Goal: Information Seeking & Learning: Learn about a topic

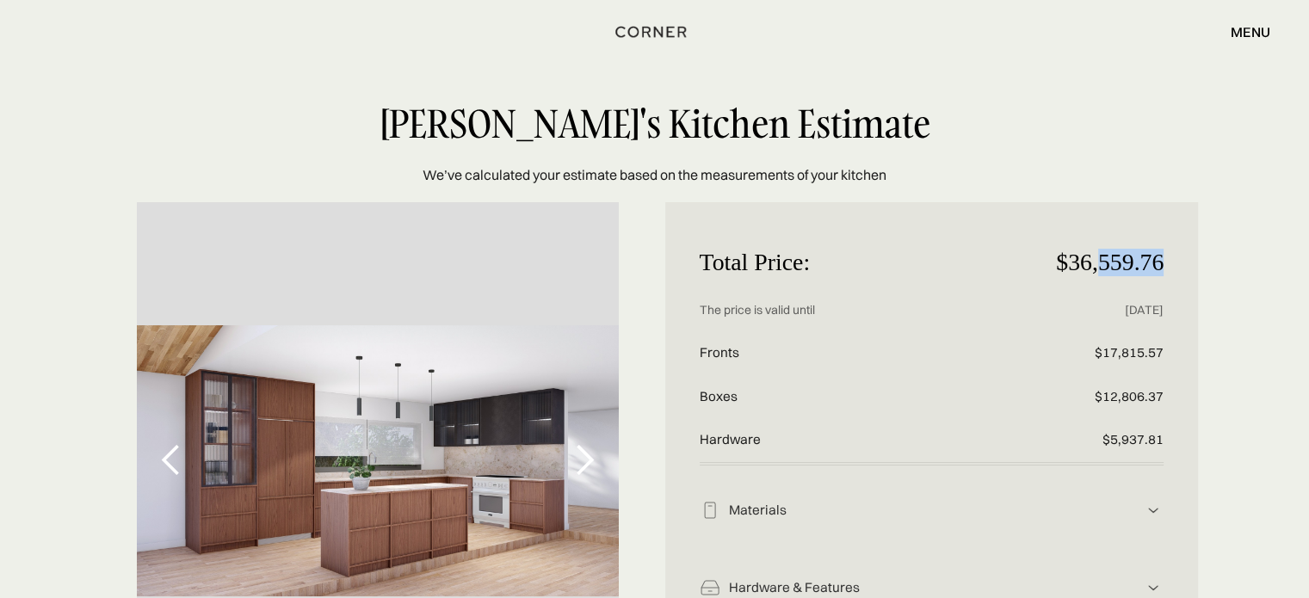
drag, startPoint x: 1102, startPoint y: 261, endPoint x: 1161, endPoint y: 263, distance: 59.5
click at [1161, 263] on p "$36,559.76" at bounding box center [1086, 263] width 155 height 53
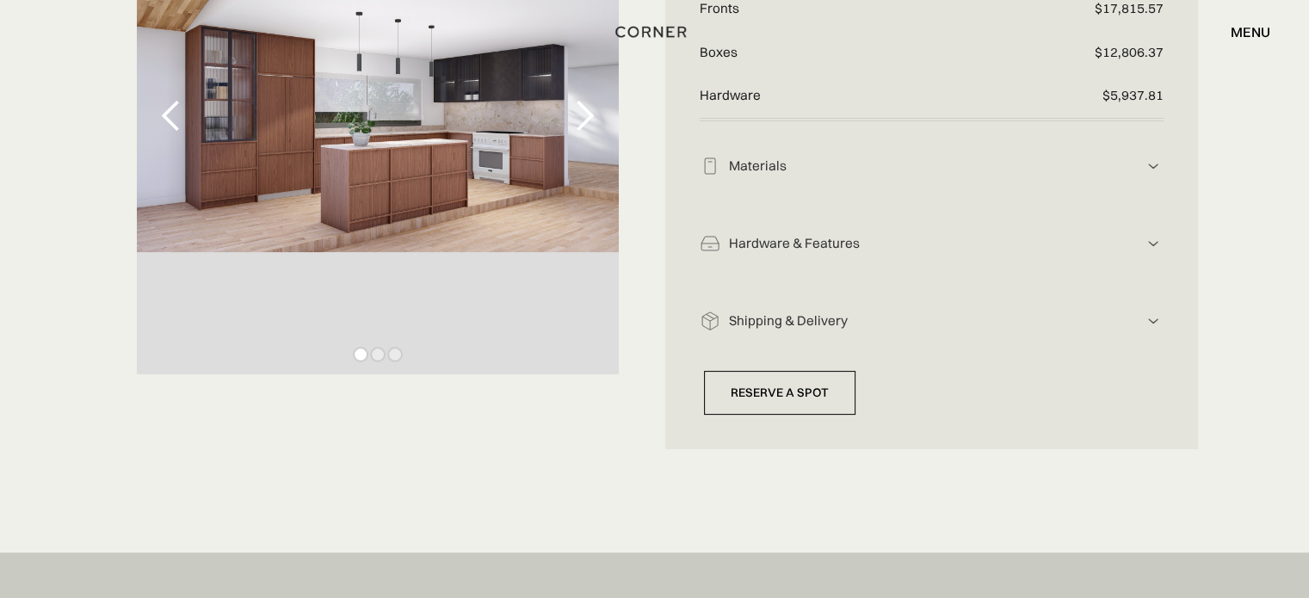
click at [865, 168] on div "Materials" at bounding box center [933, 167] width 424 height 18
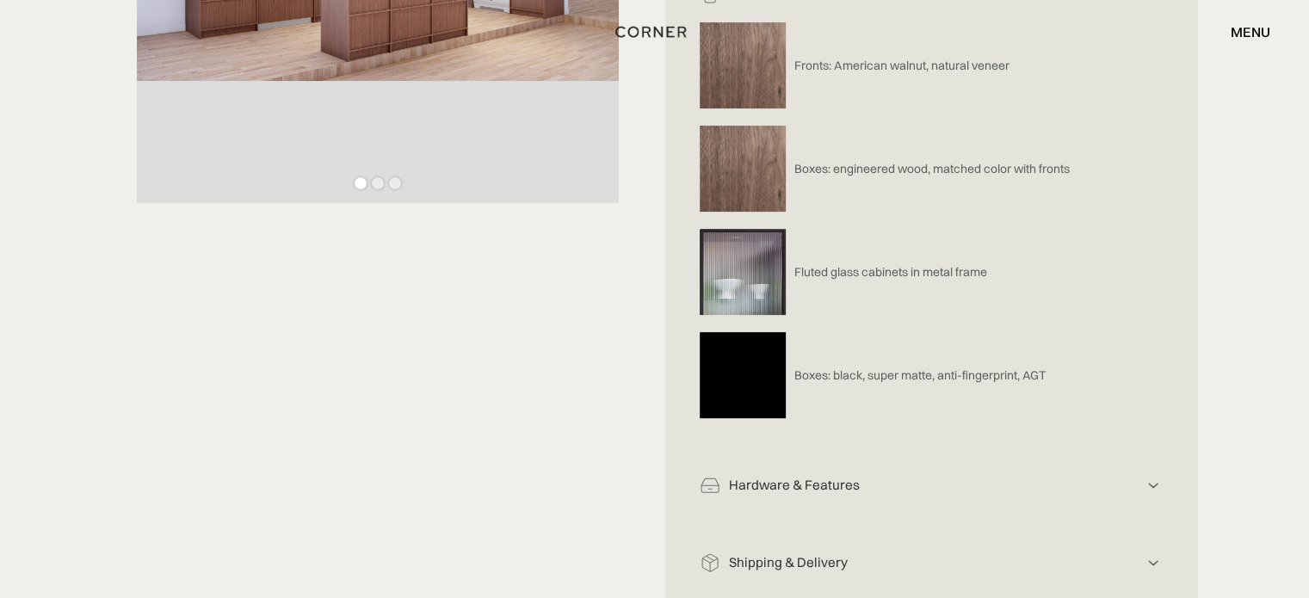
scroll to position [517, 0]
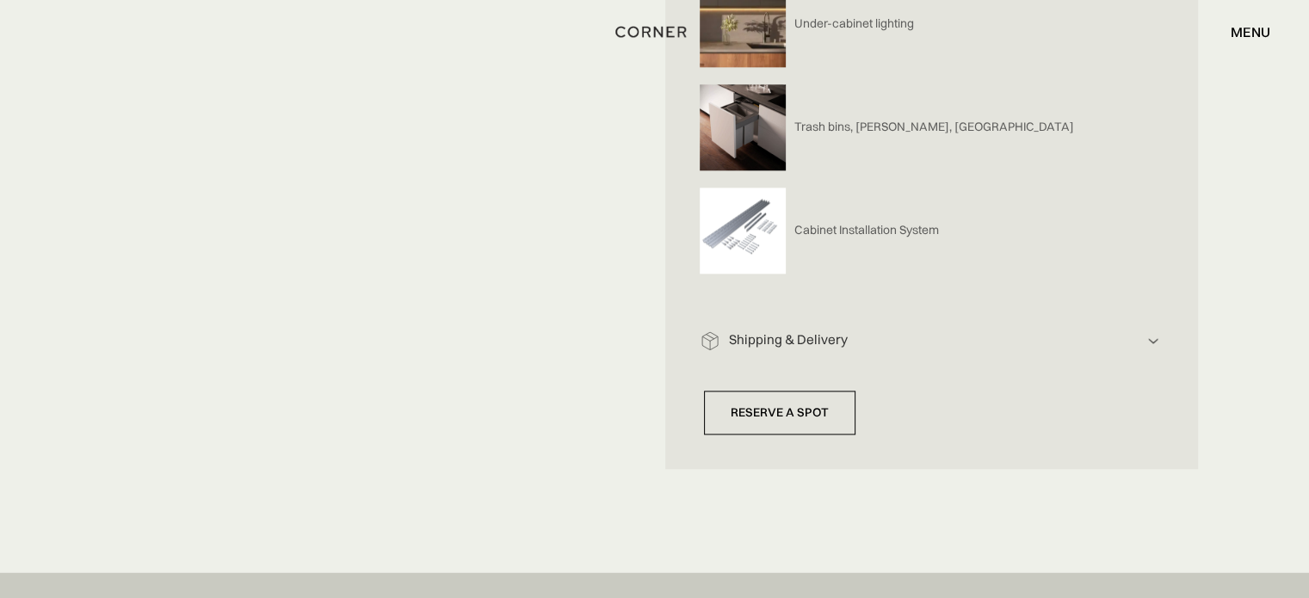
scroll to position [1980, 0]
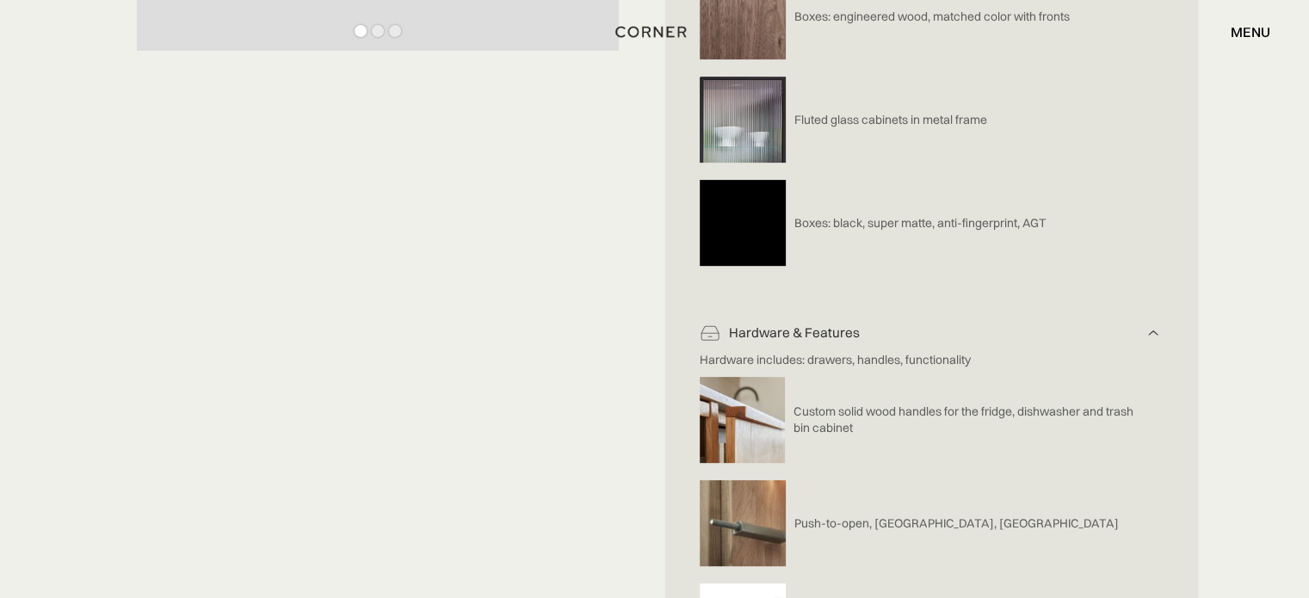
scroll to position [517, 0]
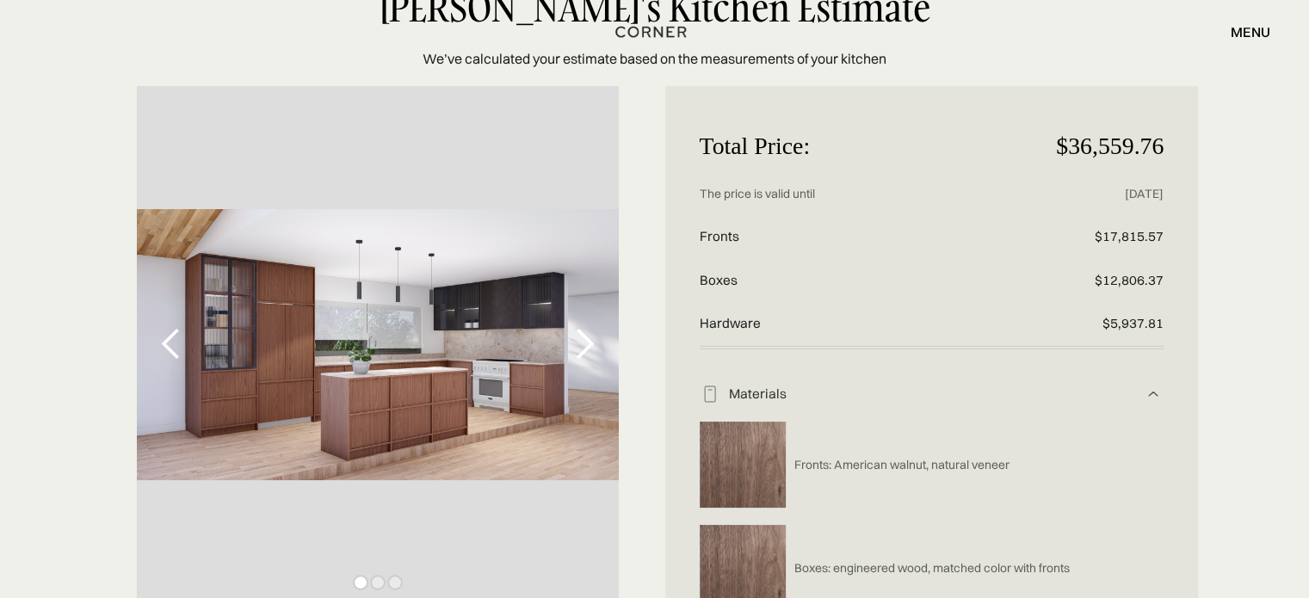
scroll to position [86, 0]
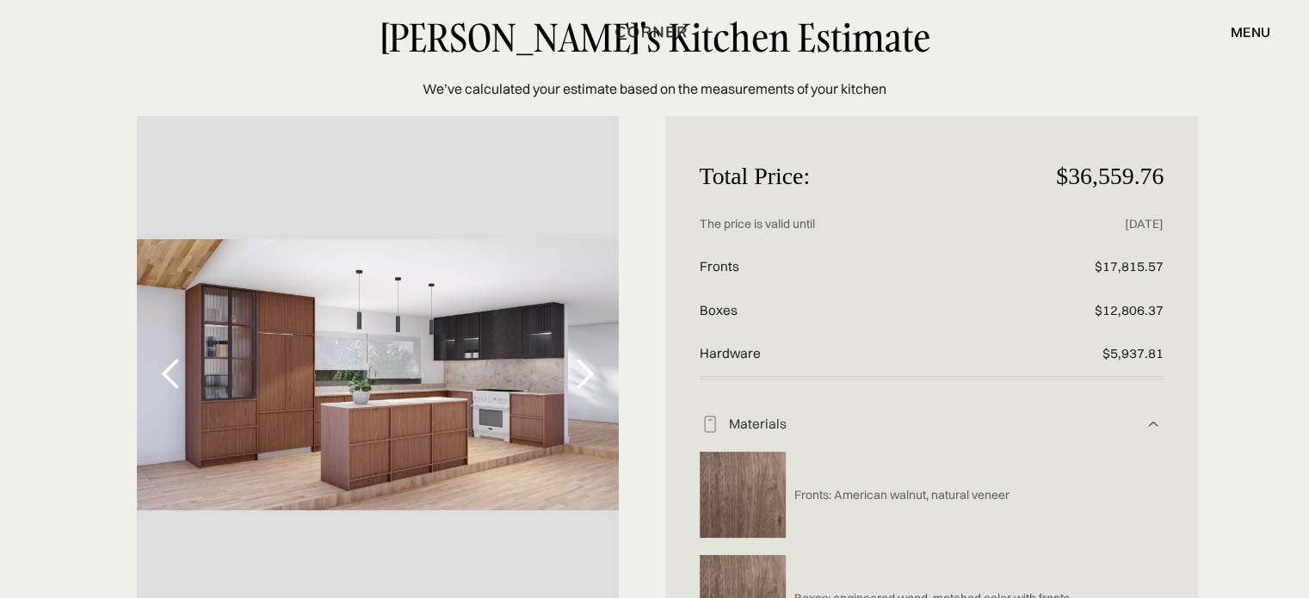
click at [773, 422] on div "Materials" at bounding box center [933, 425] width 424 height 18
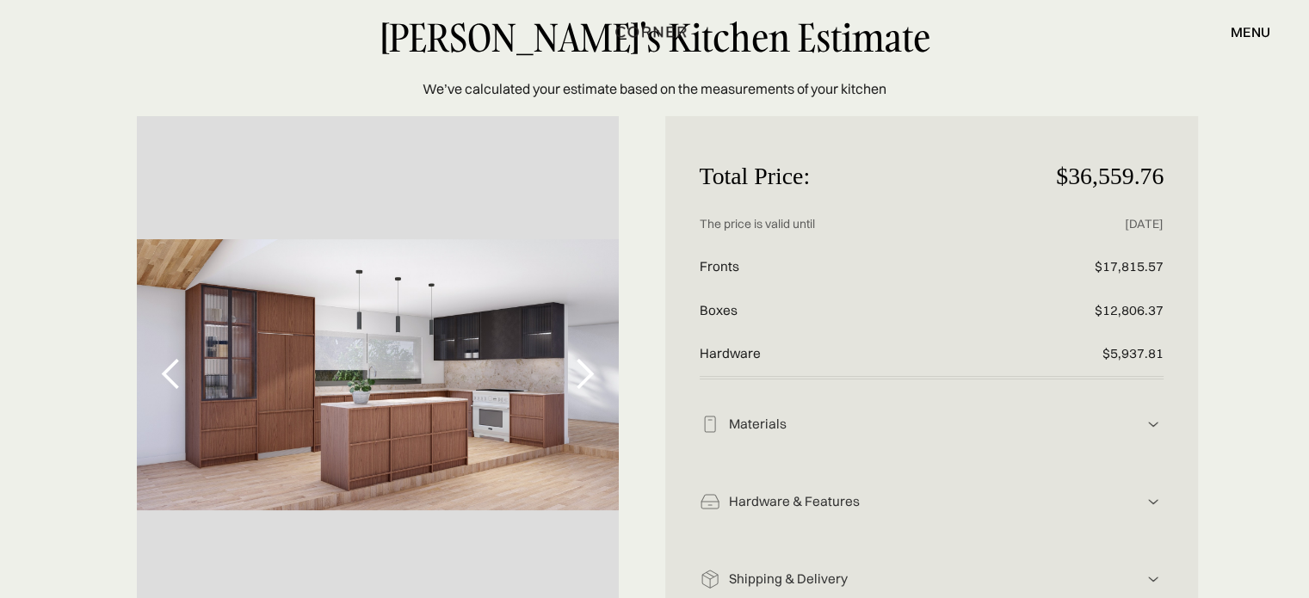
click at [592, 374] on div "next slide" at bounding box center [584, 374] width 34 height 34
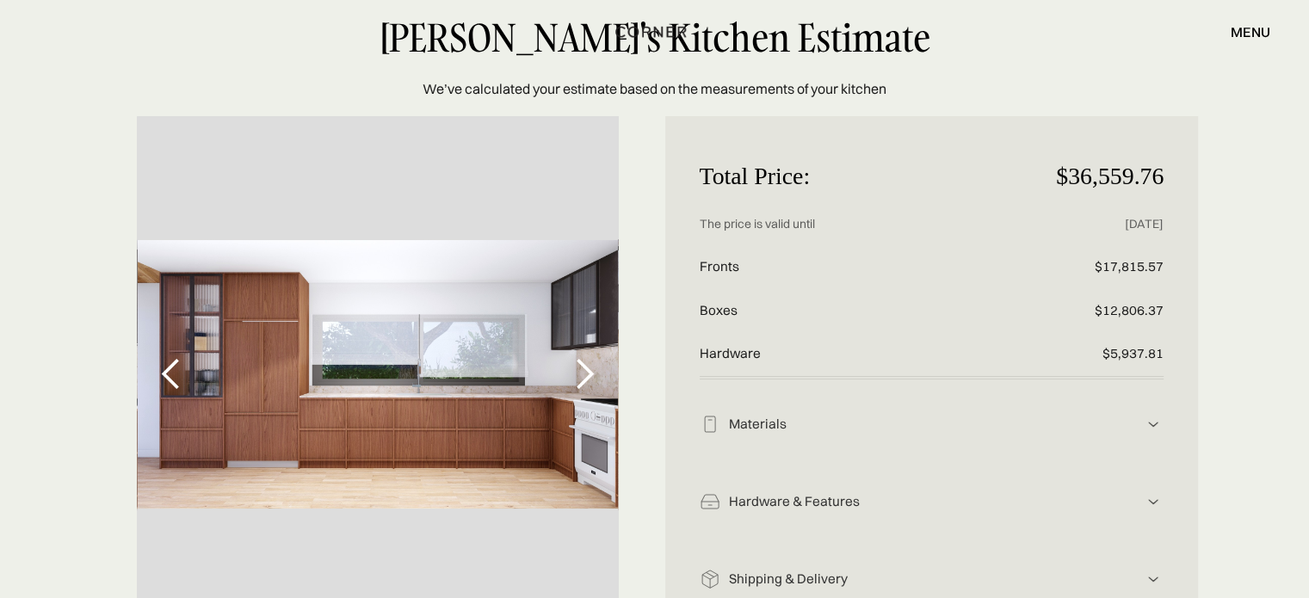
click at [592, 373] on div "next slide" at bounding box center [584, 374] width 34 height 34
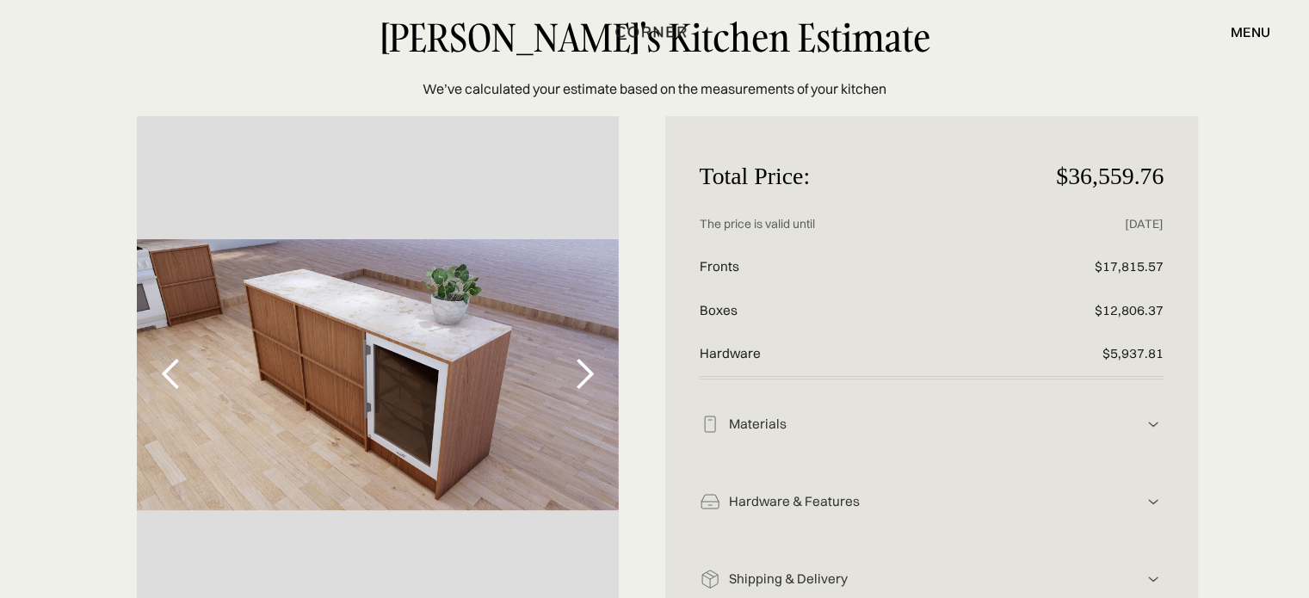
click at [592, 373] on div "next slide" at bounding box center [584, 374] width 34 height 34
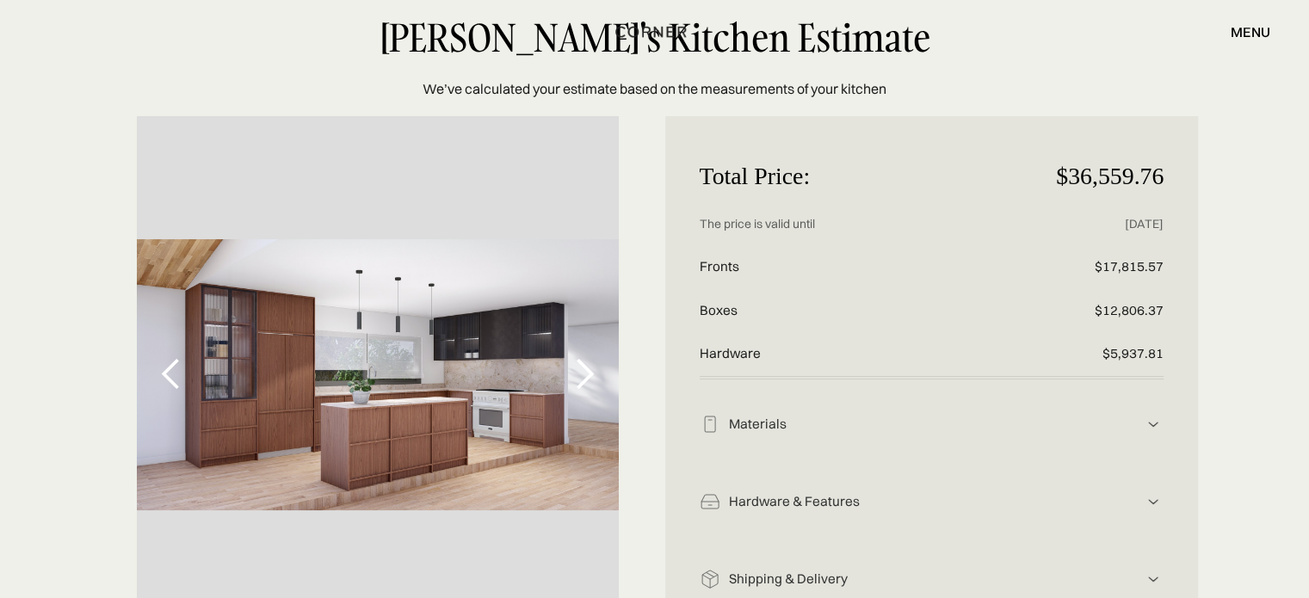
click at [1226, 145] on div "Total Price: $36,559.76 Price without discount The price is valid until 09/11/2…" at bounding box center [654, 411] width 1309 height 591
drag, startPoint x: 699, startPoint y: 270, endPoint x: 1180, endPoint y: 347, distance: 487.3
click at [1180, 347] on div "Total Price: $36,559.76 Price without discount The price is valid until 09/11/2…" at bounding box center [932, 411] width 534 height 591
click at [1216, 310] on div "Total Price: $36,559.76 Price without discount The price is valid until 09/11/2…" at bounding box center [654, 411] width 1309 height 591
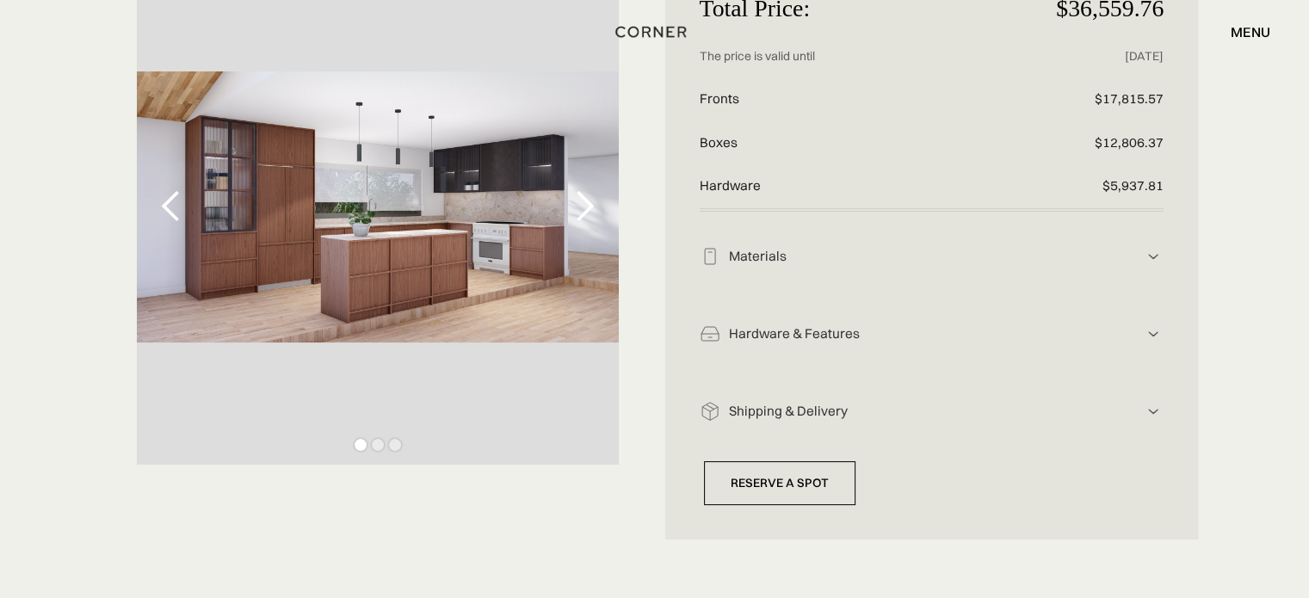
scroll to position [258, 0]
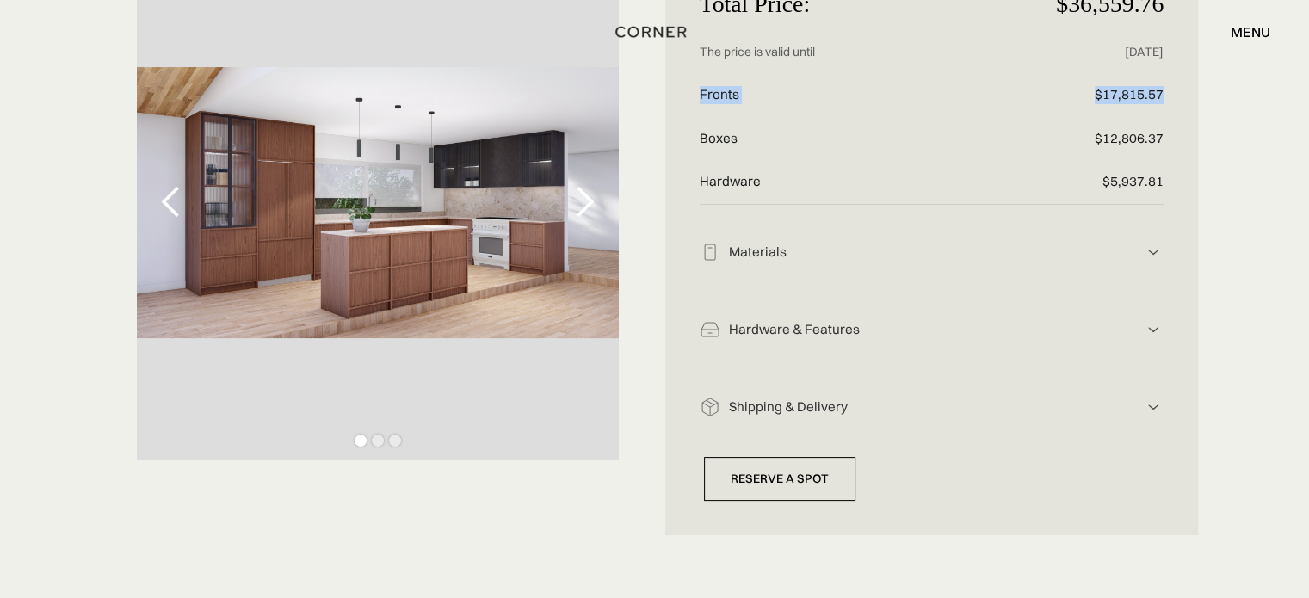
drag, startPoint x: 833, startPoint y: 96, endPoint x: 1232, endPoint y: 96, distance: 398.6
click at [1232, 96] on div "Total Price: $36,559.76 Price without discount The price is valid until 09/11/2…" at bounding box center [654, 239] width 1309 height 591
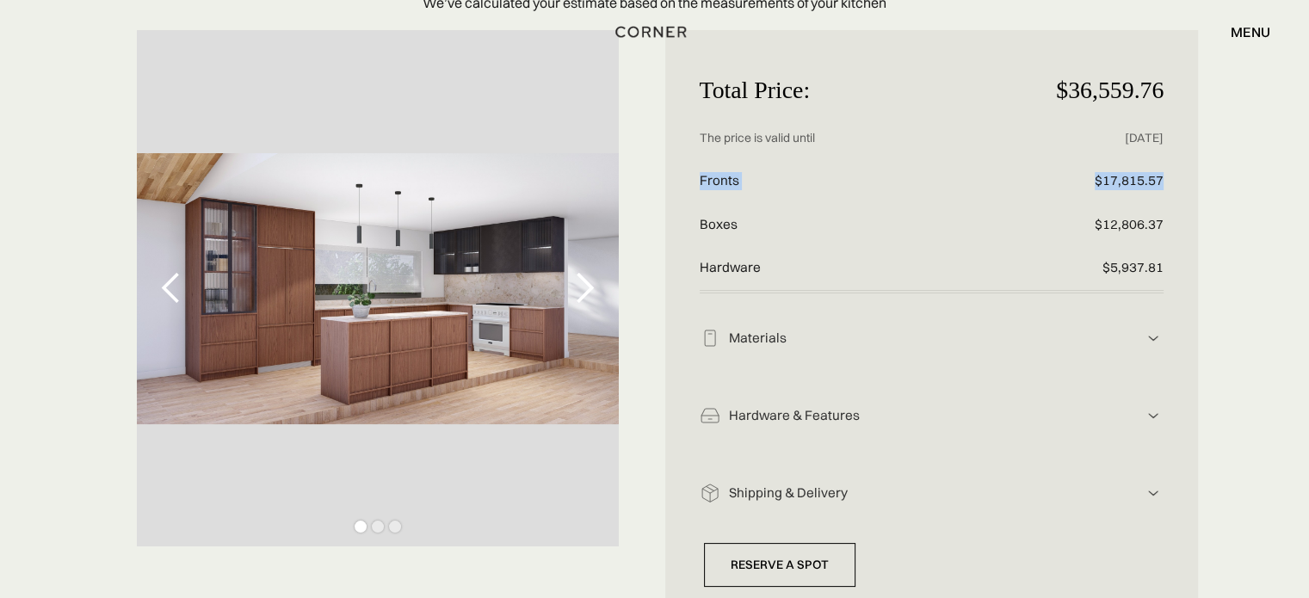
scroll to position [172, 0]
click at [932, 338] on div "Materials" at bounding box center [933, 339] width 424 height 18
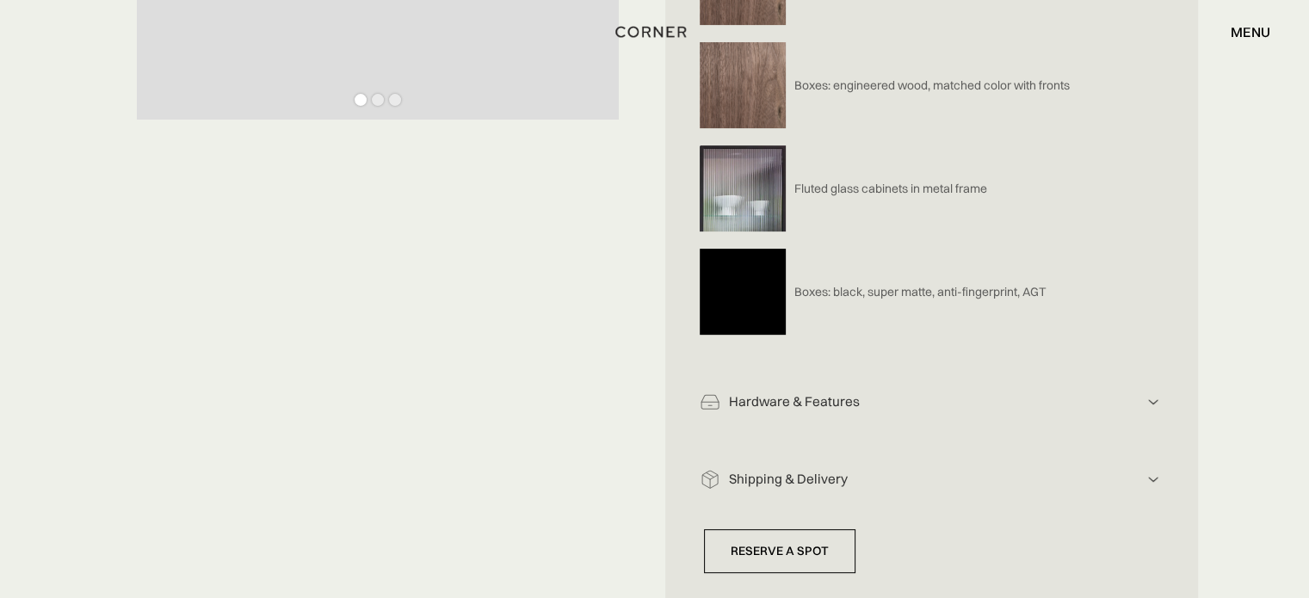
scroll to position [603, 0]
click at [890, 387] on div "Hardware & Features Hardware includes: drawers, handles, functionality Custom s…" at bounding box center [932, 392] width 465 height 77
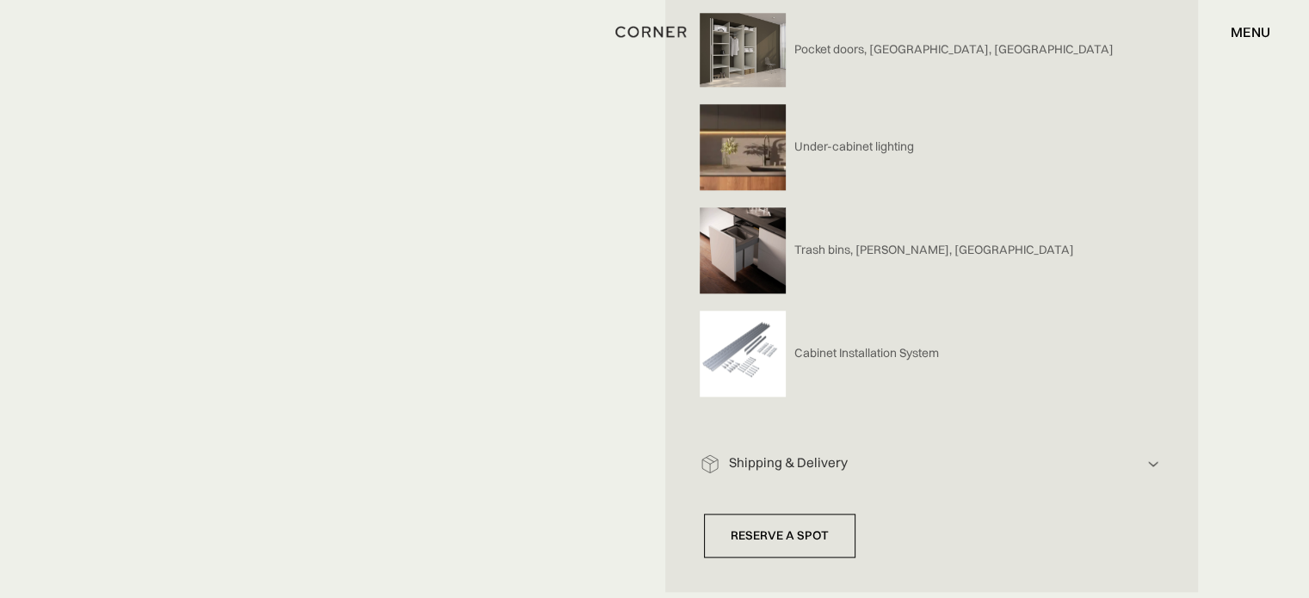
scroll to position [2152, 0]
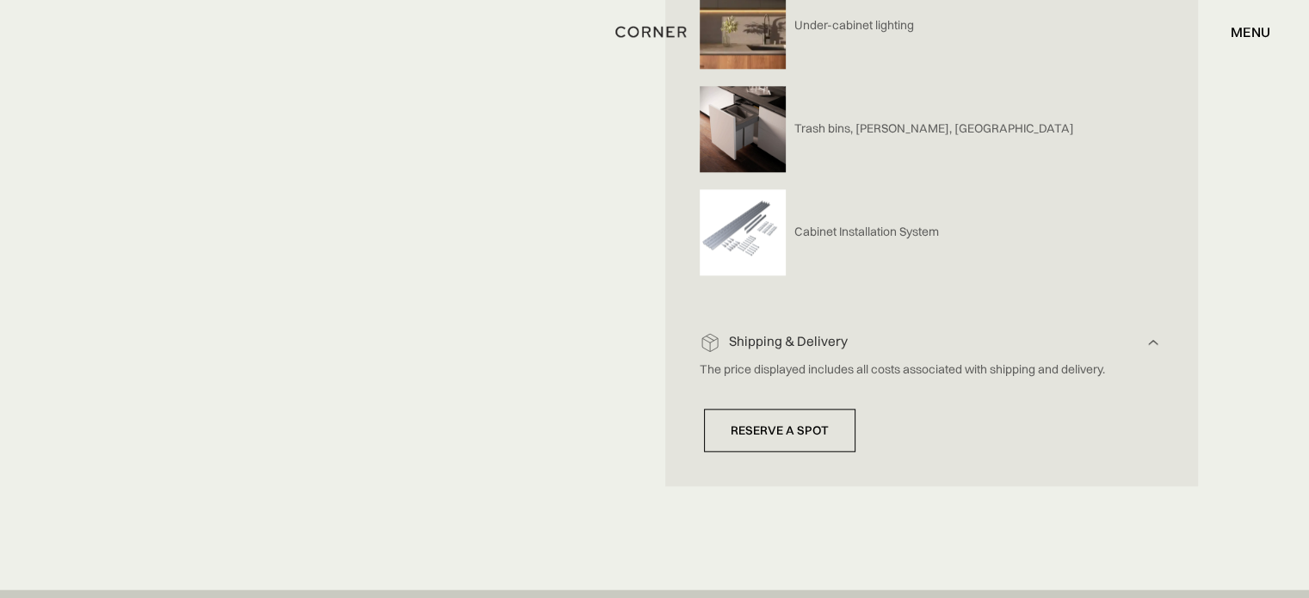
scroll to position [1980, 0]
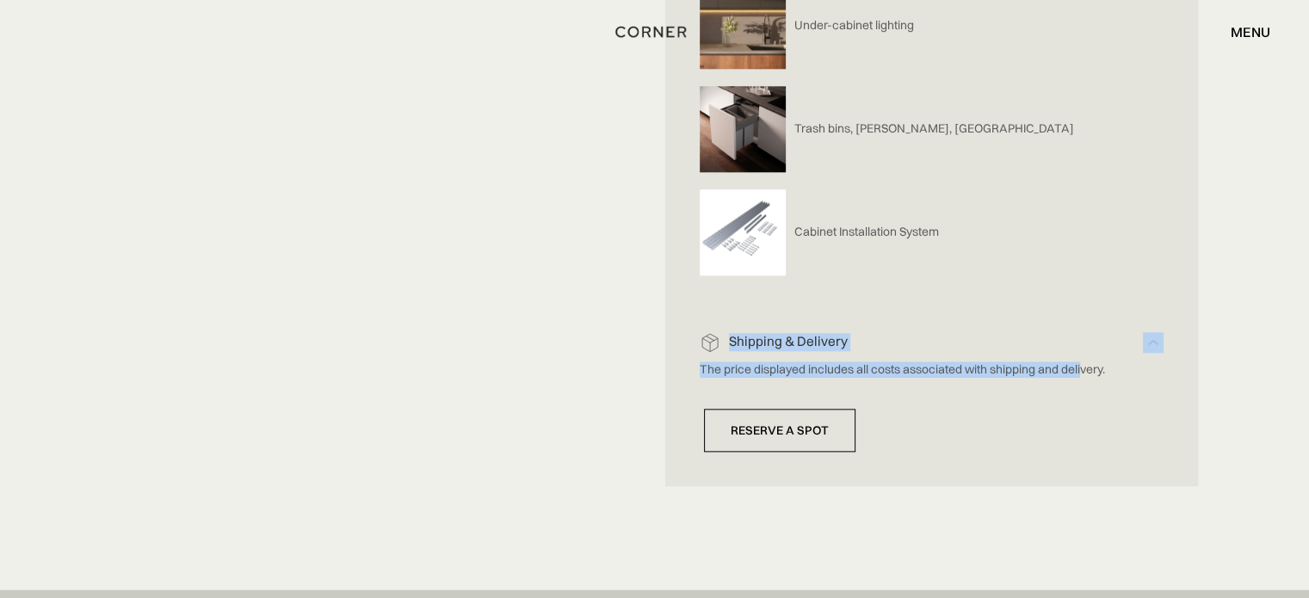
drag, startPoint x: 729, startPoint y: 339, endPoint x: 1087, endPoint y: 380, distance: 360.4
click at [1086, 380] on div "Shipping & Delivery The price displayed includes all costs associated with ship…" at bounding box center [932, 345] width 465 height 94
click at [1005, 365] on p "The price displayed includes all costs associated with shipping and delivery." at bounding box center [919, 370] width 439 height 16
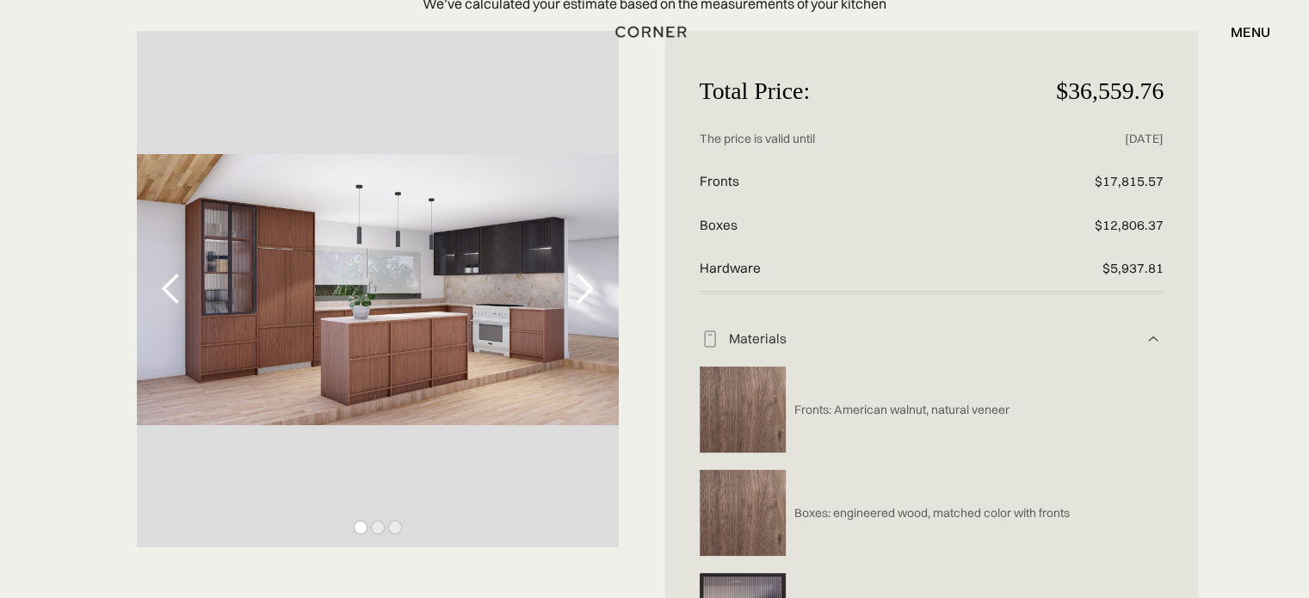
scroll to position [172, 0]
click at [570, 287] on div "next slide" at bounding box center [584, 288] width 34 height 34
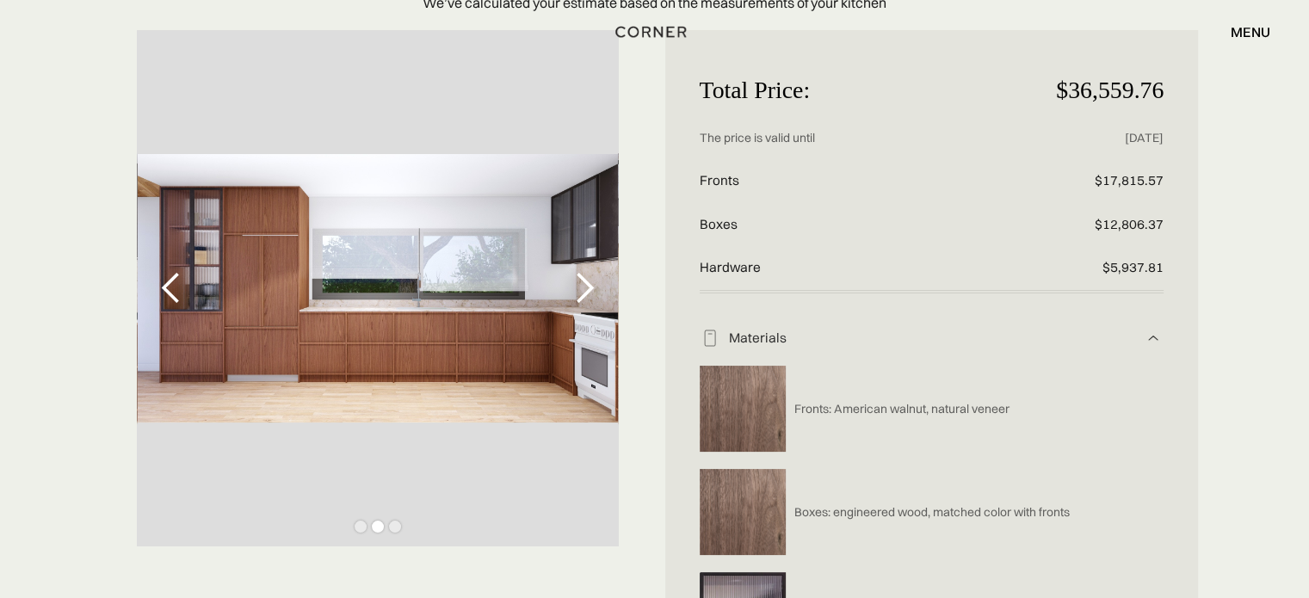
click at [585, 285] on div "next slide" at bounding box center [584, 288] width 34 height 34
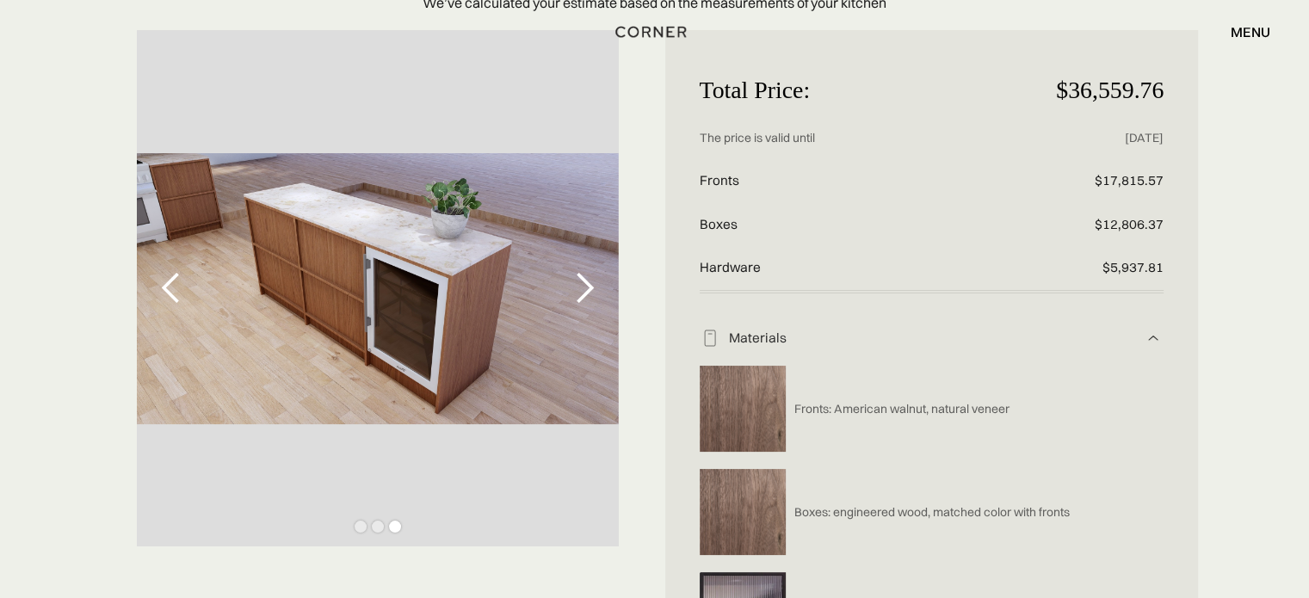
click at [579, 294] on div "next slide" at bounding box center [584, 288] width 34 height 34
